Goal: Navigation & Orientation: Find specific page/section

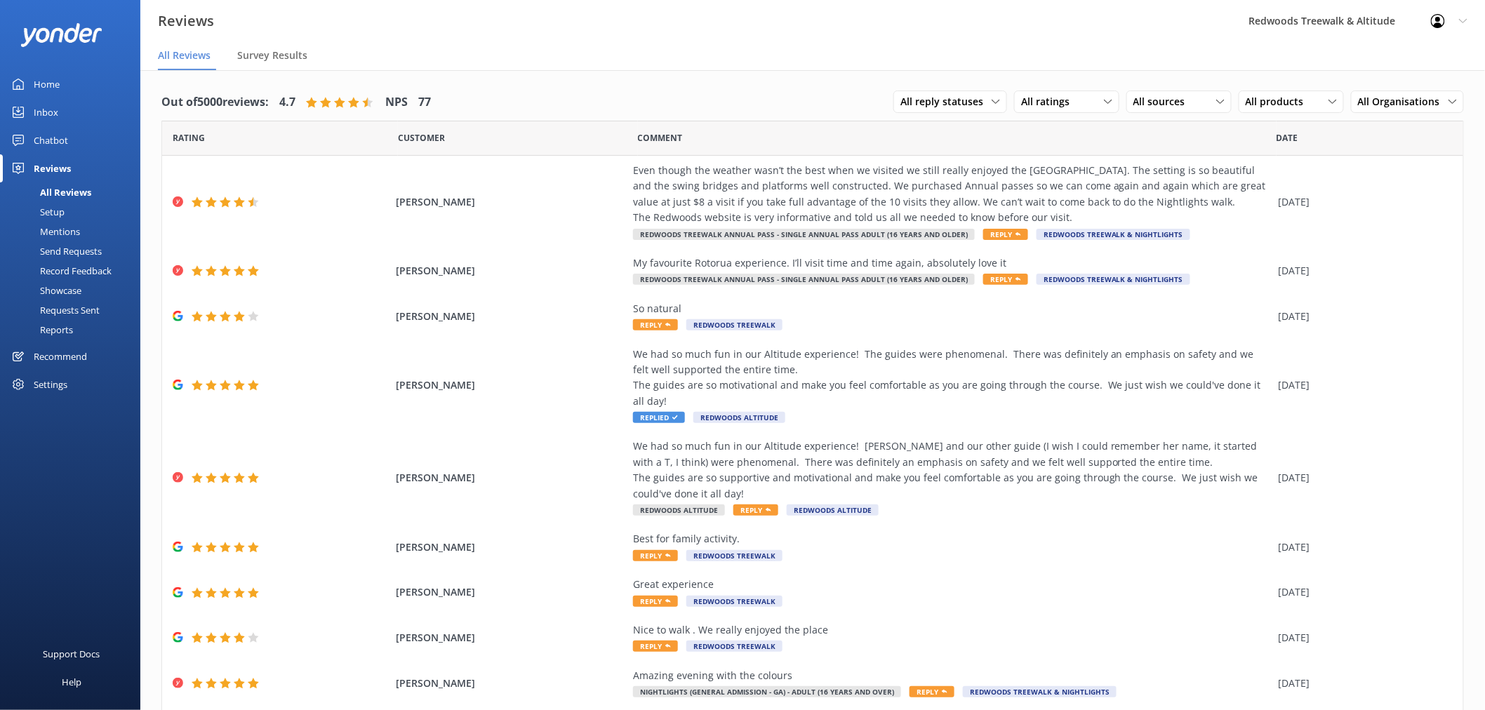
click at [65, 105] on link "Inbox" at bounding box center [70, 112] width 140 height 28
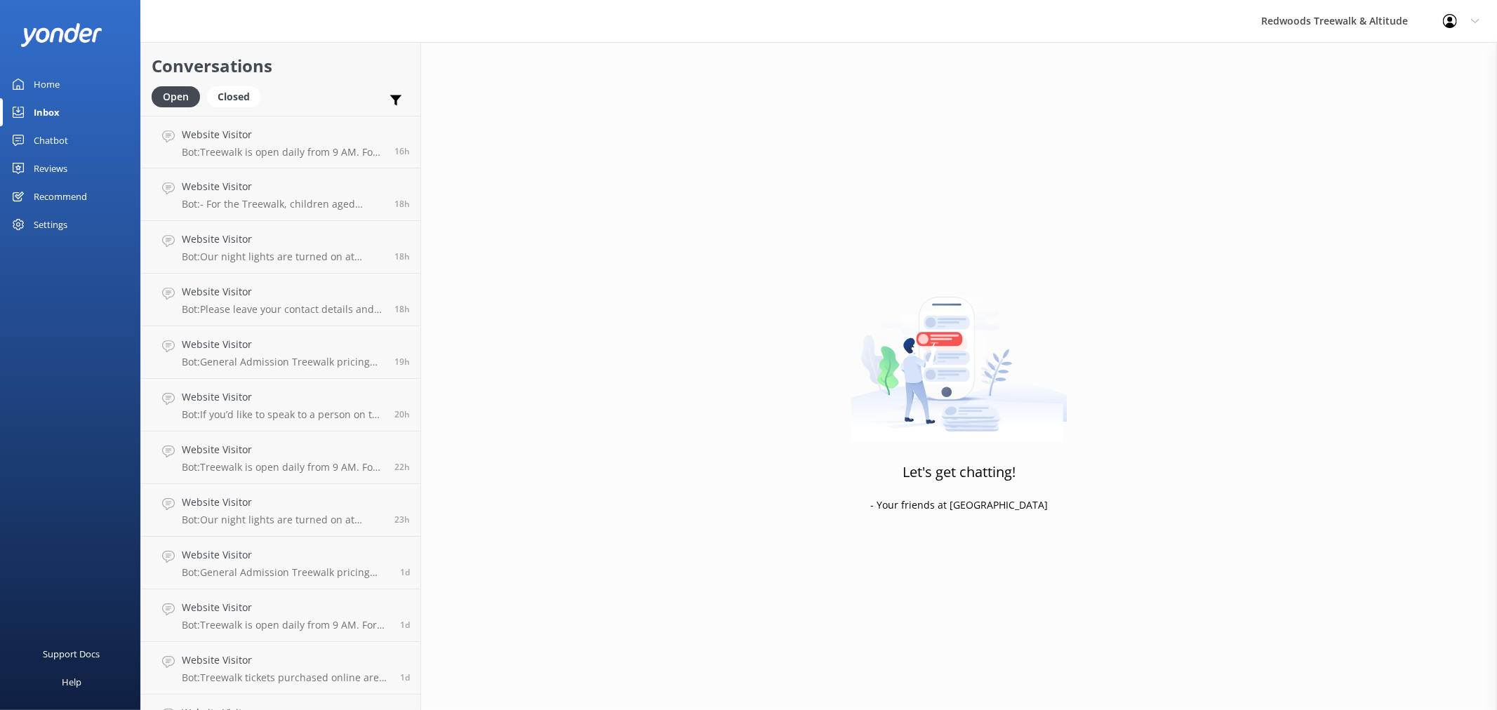
click at [69, 78] on link "Home" at bounding box center [70, 84] width 140 height 28
